Goal: Task Accomplishment & Management: Use online tool/utility

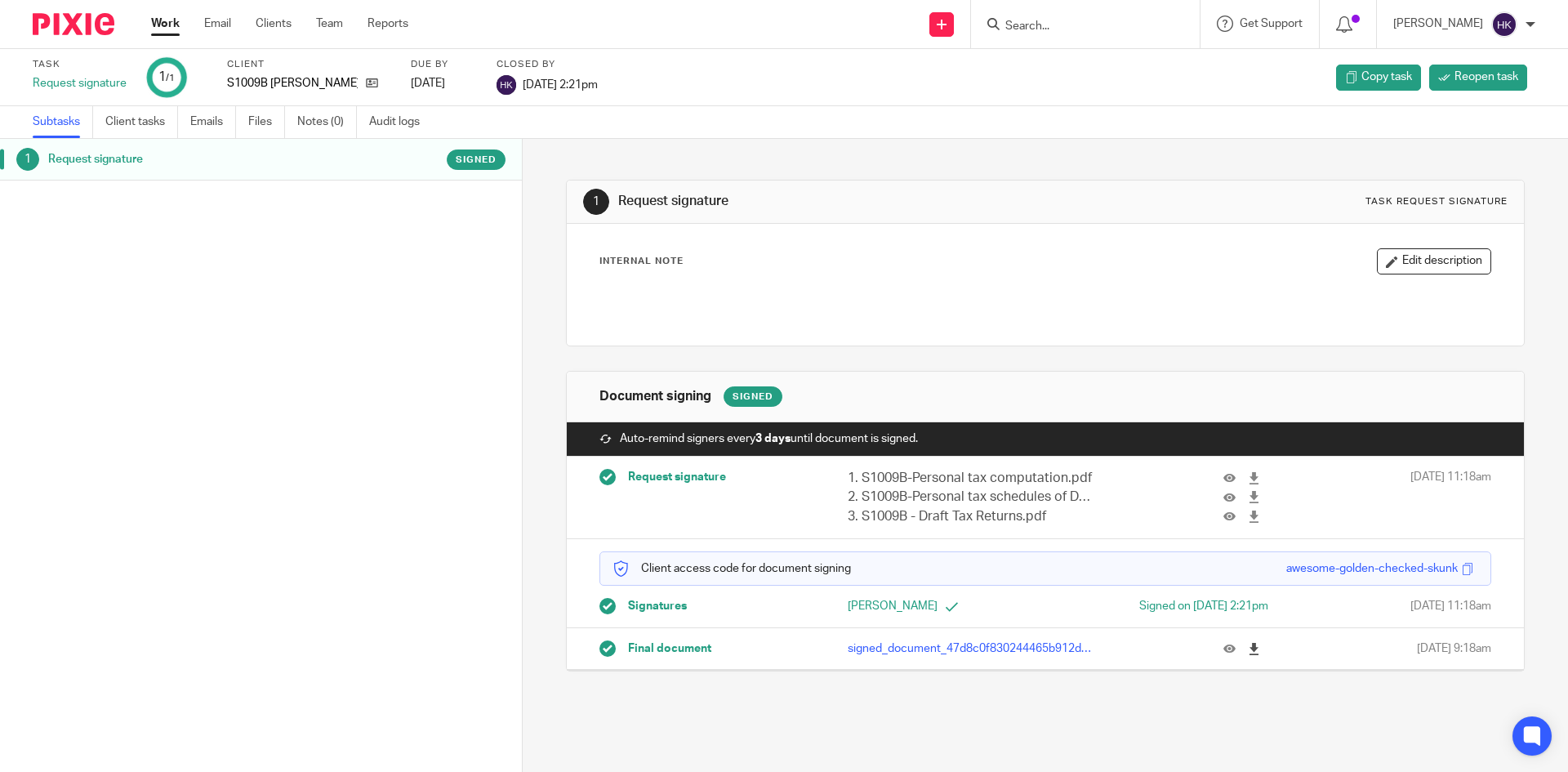
click at [1248, 649] on icon at bounding box center [1254, 649] width 12 height 12
